Goal: Task Accomplishment & Management: Manage account settings

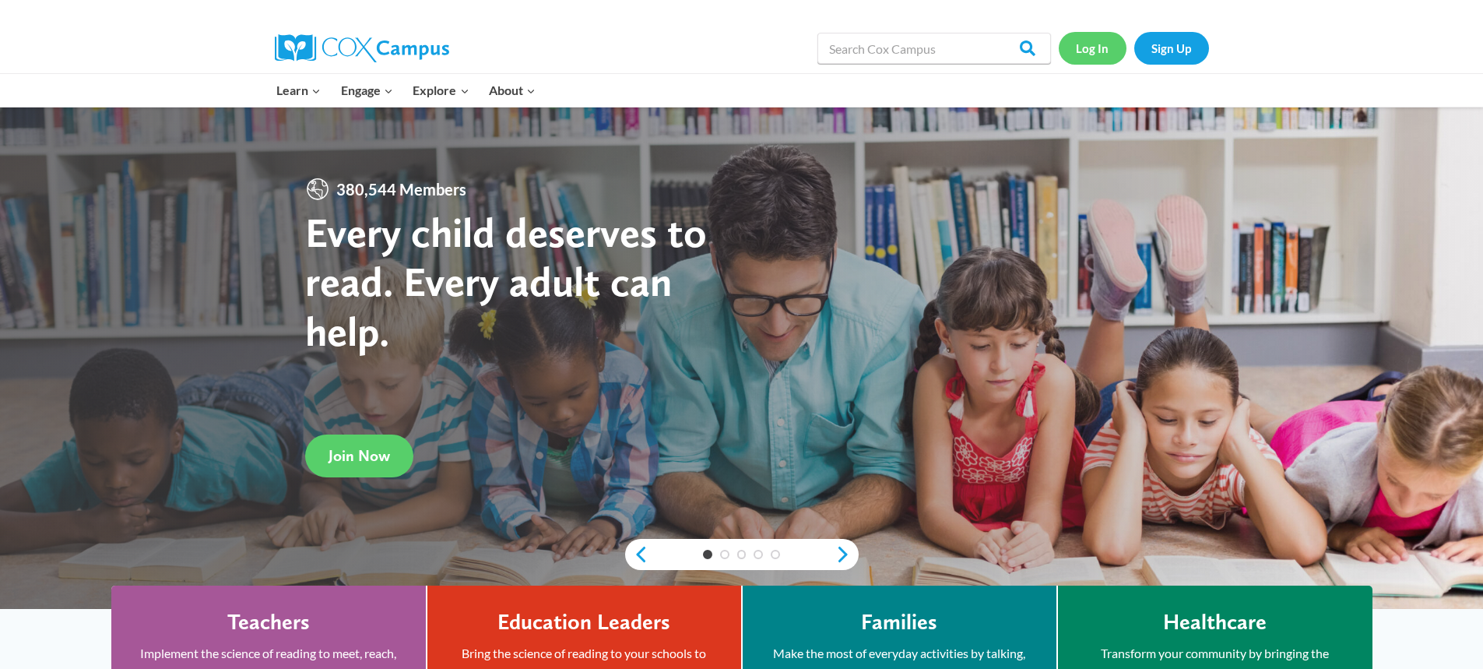
click at [1099, 54] on link "Log In" at bounding box center [1092, 48] width 68 height 32
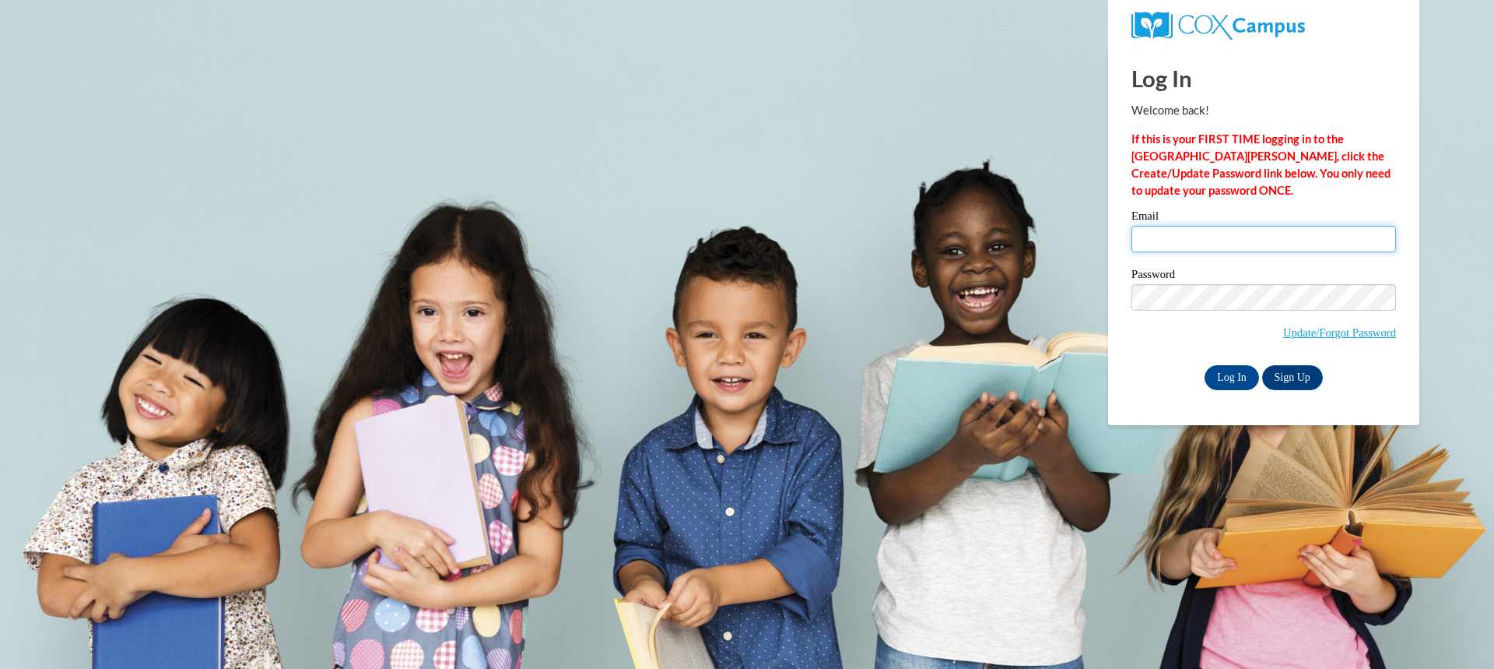
click at [1175, 233] on input "Email" at bounding box center [1264, 239] width 265 height 26
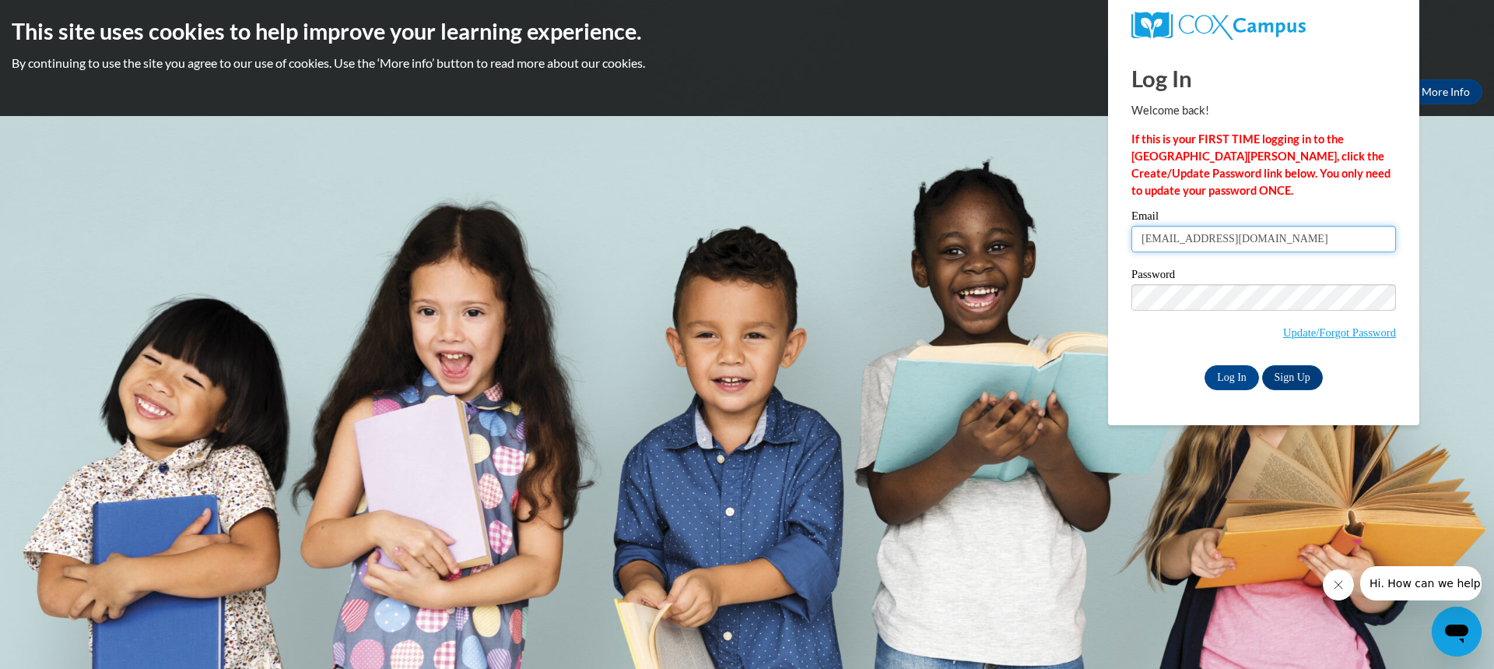
drag, startPoint x: 1268, startPoint y: 243, endPoint x: 690, endPoint y: 243, distance: 577.5
click at [690, 243] on body "This site uses cookies to help improve your learning experience. By continuing …" at bounding box center [747, 334] width 1494 height 669
drag, startPoint x: 1290, startPoint y: 244, endPoint x: 920, endPoint y: 231, distance: 369.9
click at [920, 231] on body "This site uses cookies to help improve your learning experience. By continuing …" at bounding box center [747, 334] width 1494 height 669
type input "[EMAIL_ADDRESS][DOMAIN_NAME]"
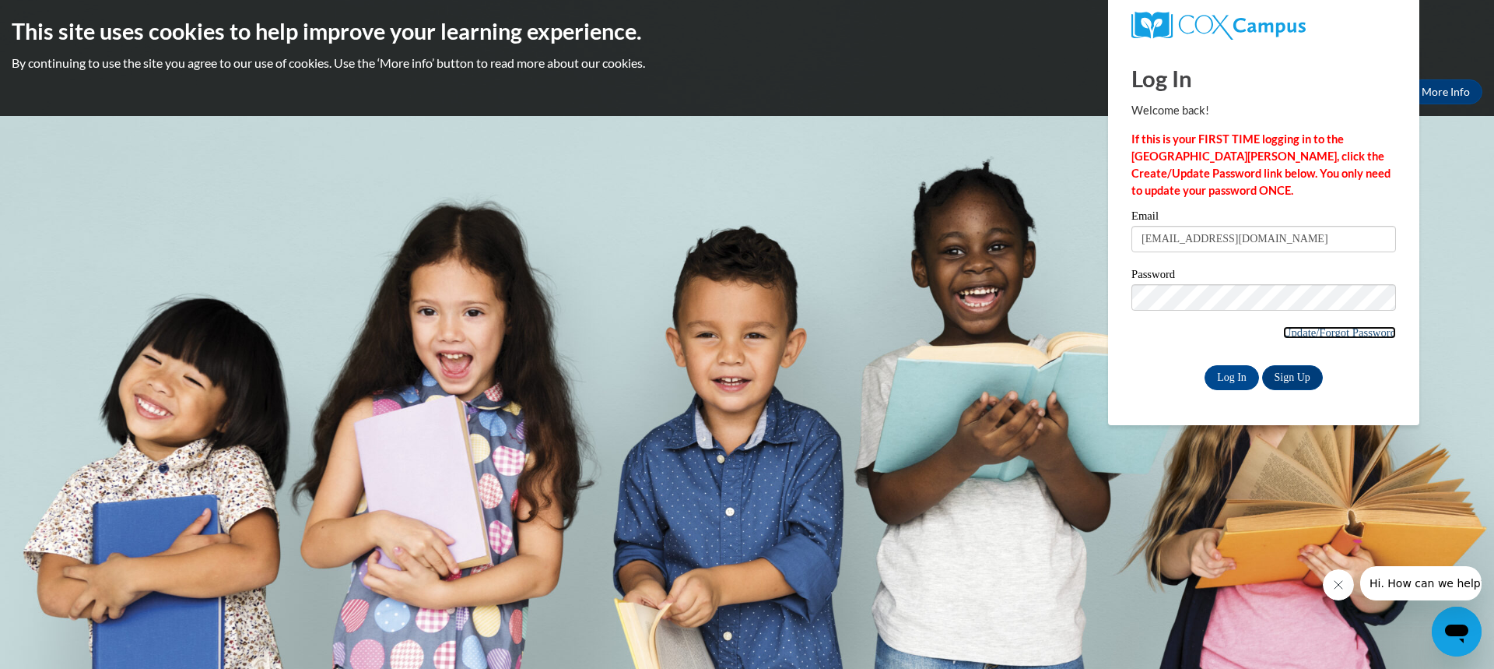
click at [1339, 327] on link "Update/Forgot Password" at bounding box center [1339, 332] width 113 height 12
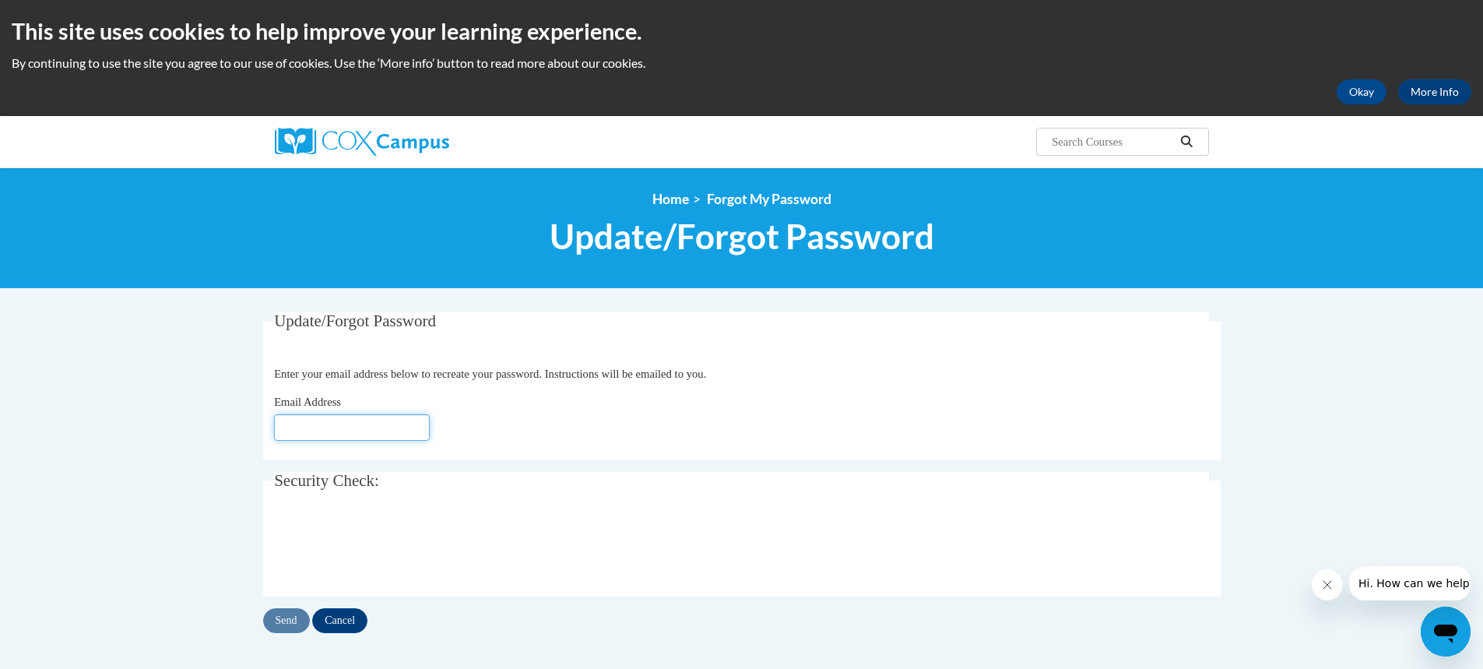
click at [332, 432] on input "Email Address" at bounding box center [352, 427] width 156 height 26
type input "[EMAIL_ADDRESS][DOMAIN_NAME]"
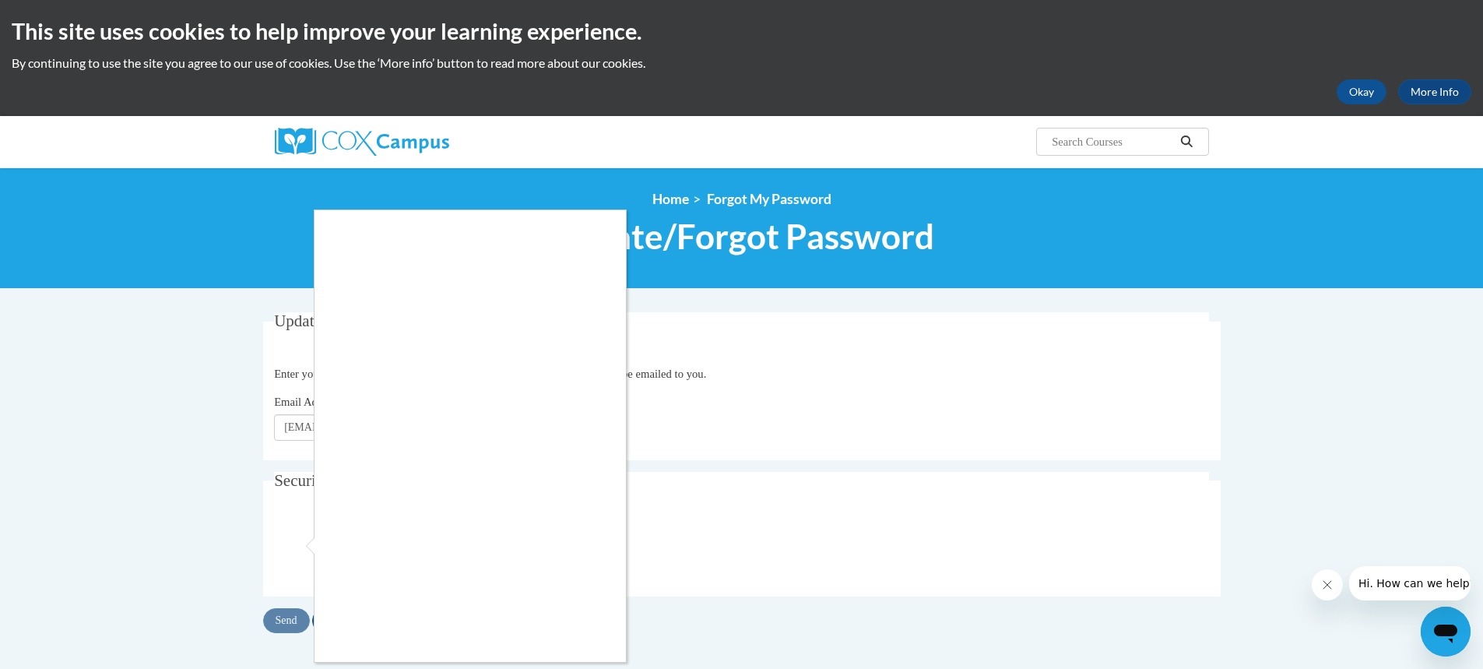
scroll to position [78, 0]
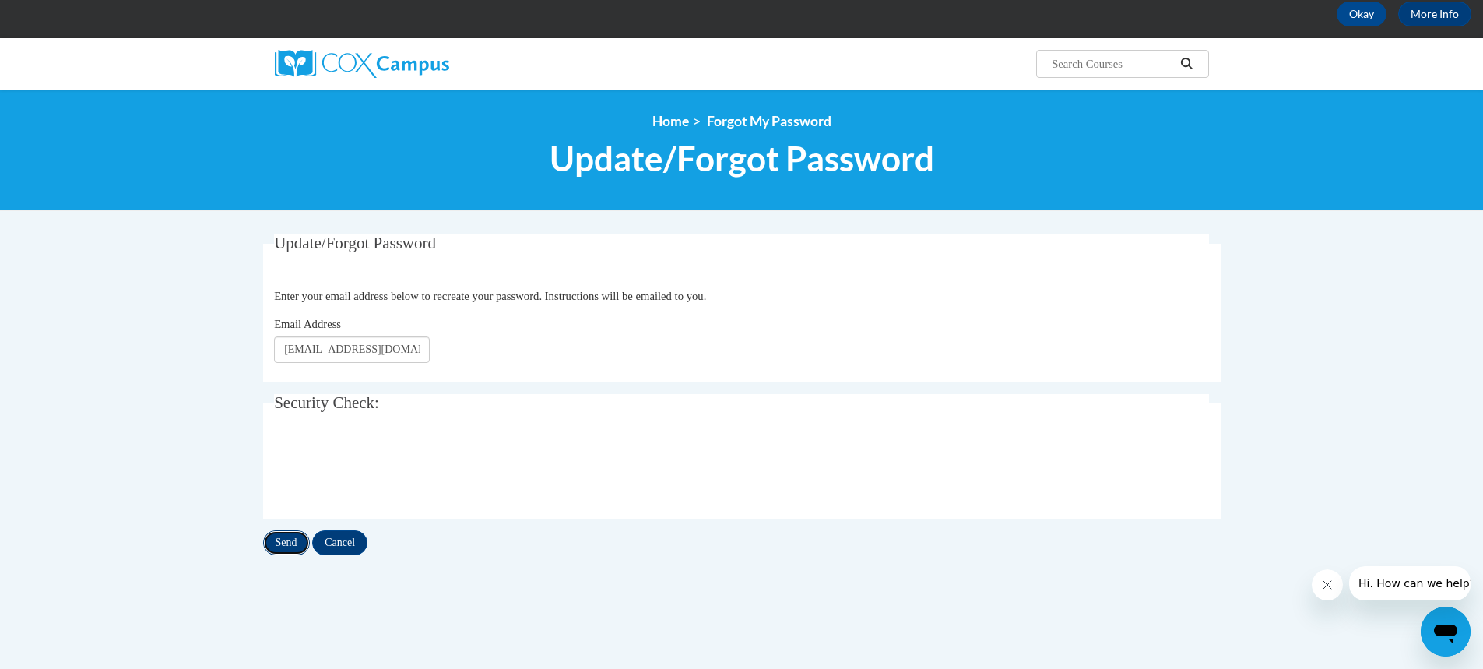
click at [283, 540] on input "Send" at bounding box center [286, 542] width 47 height 25
